Goal: Information Seeking & Learning: Find specific fact

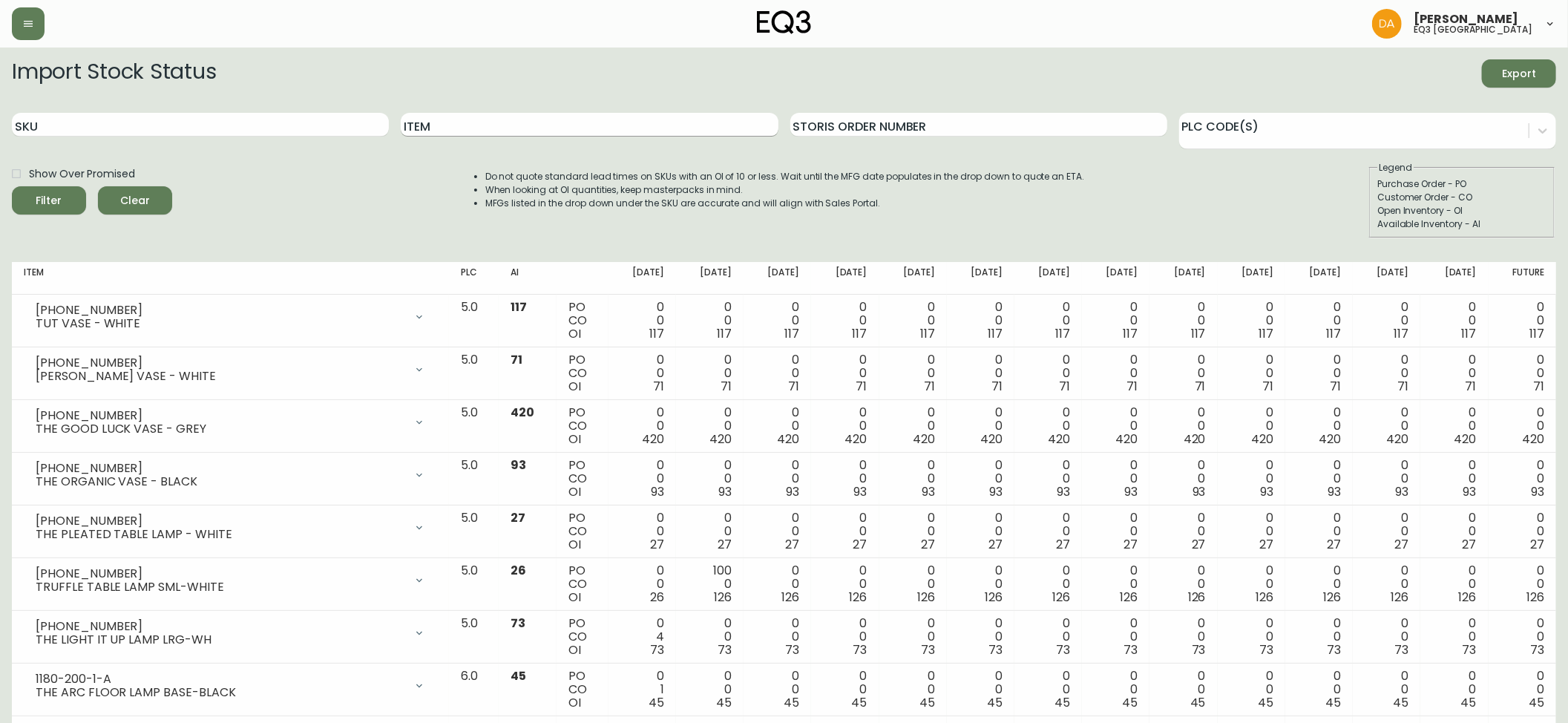
click at [499, 129] on input "Item" at bounding box center [589, 124] width 377 height 23
click at [12, 186] on button "Filter" at bounding box center [49, 200] width 74 height 28
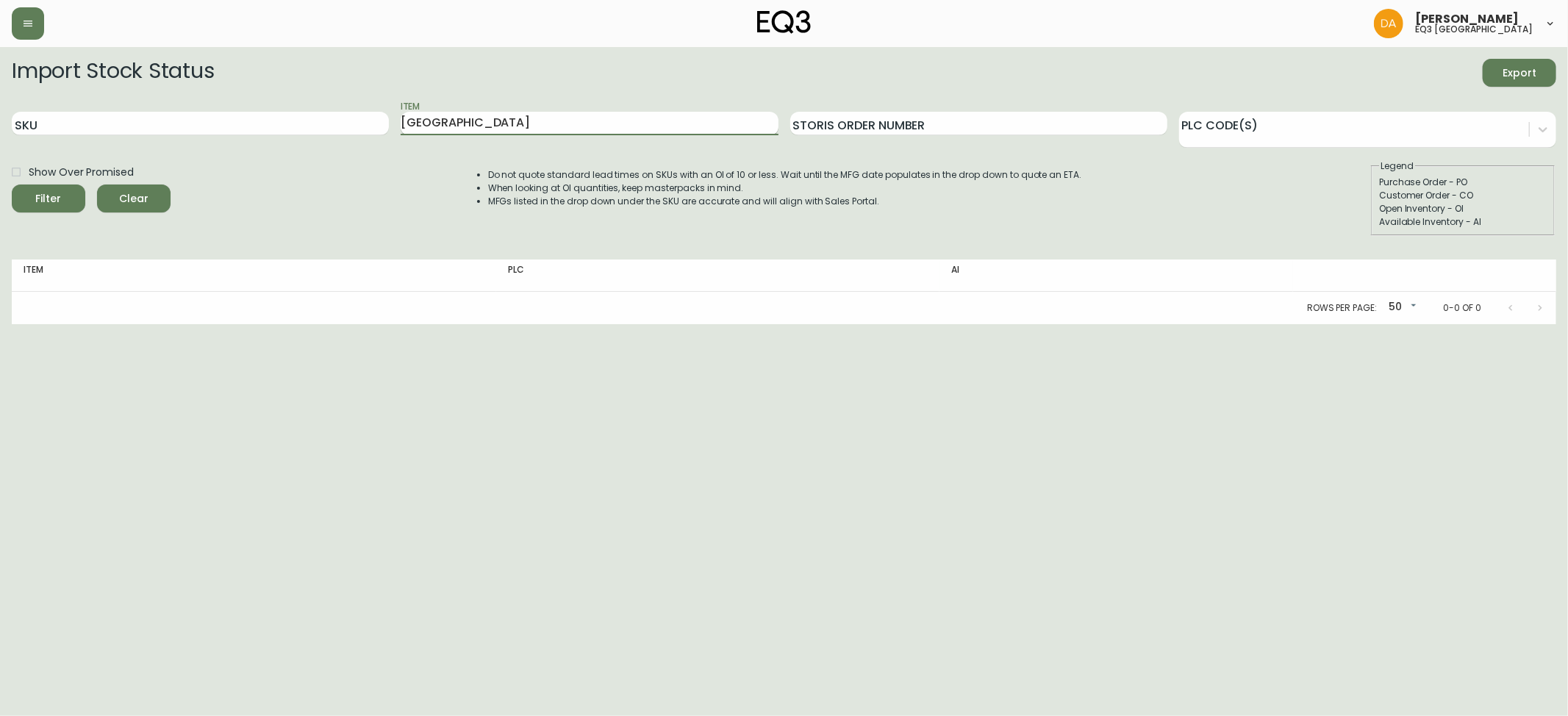
click at [12, 184] on button "Filter" at bounding box center [48, 198] width 73 height 28
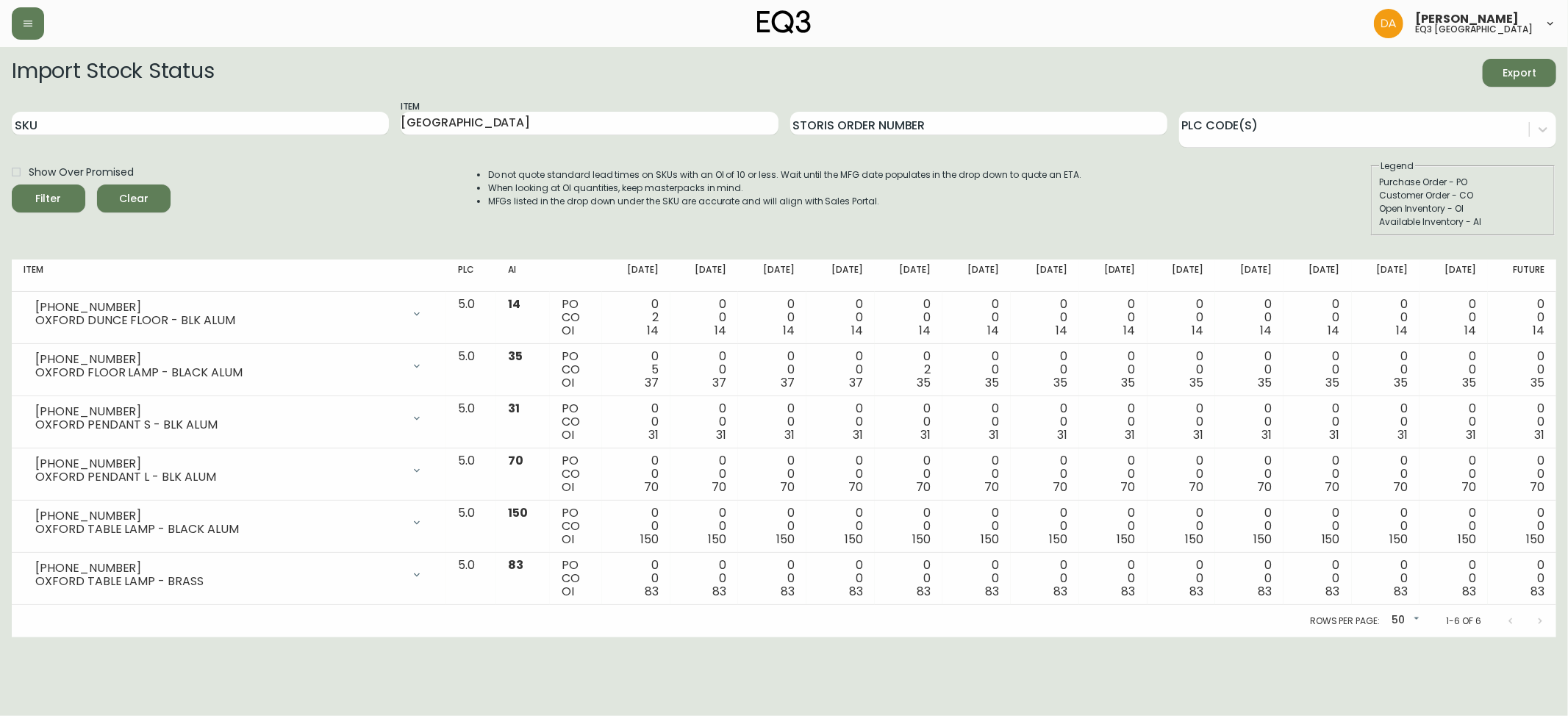
click at [113, 98] on form "Import Stock Status Export SKU Item OXFORD Storis Order Number PLC Code(s) Show…" at bounding box center [784, 147] width 1545 height 177
drag, startPoint x: 506, startPoint y: 119, endPoint x: 146, endPoint y: 133, distance: 360.3
click at [146, 133] on div "SKU Item OXFORD Storis Order Number PLC Code(s)" at bounding box center [784, 123] width 1545 height 47
type input "NORM"
click at [12, 184] on button "Filter" at bounding box center [48, 198] width 73 height 28
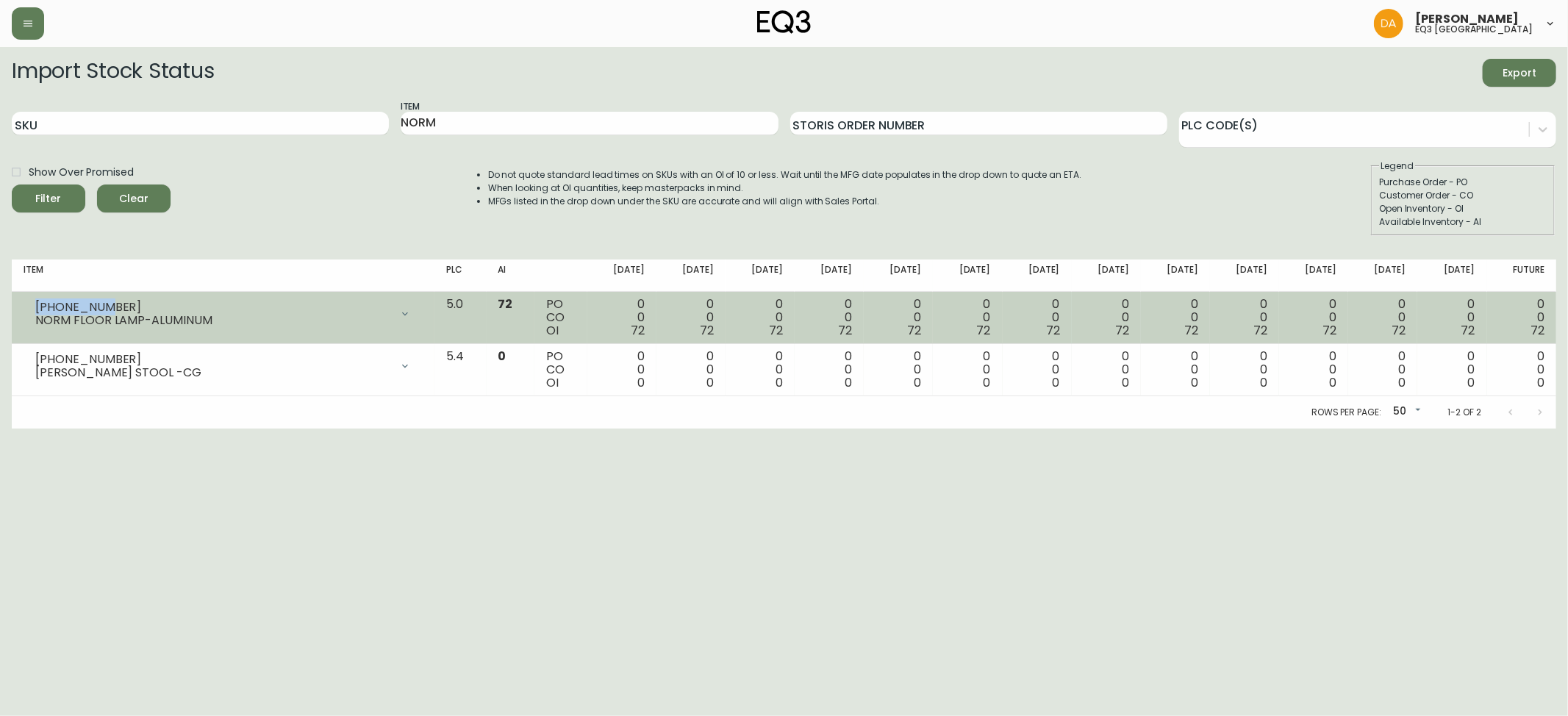
drag, startPoint x: 103, startPoint y: 304, endPoint x: 37, endPoint y: 304, distance: 66.0
click at [37, 304] on div "[PHONE_NUMBER]" at bounding box center [213, 306] width 355 height 13
copy div "[PHONE_NUMBER]"
